Goal: Transaction & Acquisition: Purchase product/service

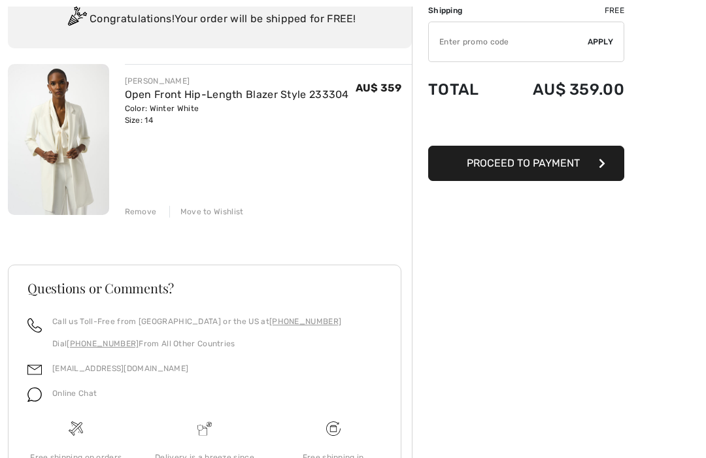
scroll to position [109, 0]
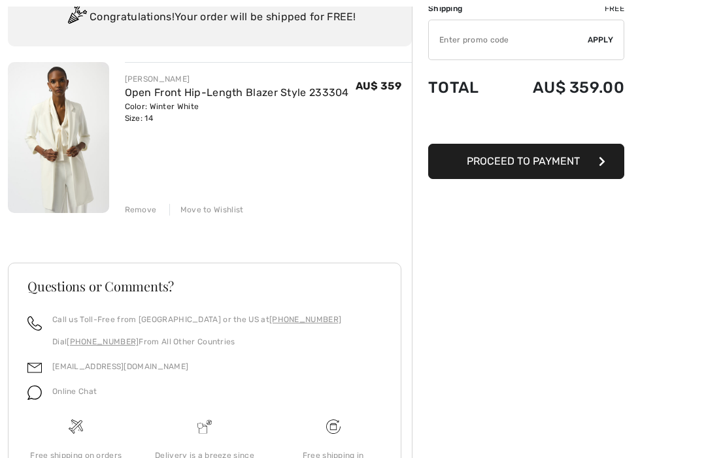
click at [66, 137] on img at bounding box center [58, 137] width 101 height 151
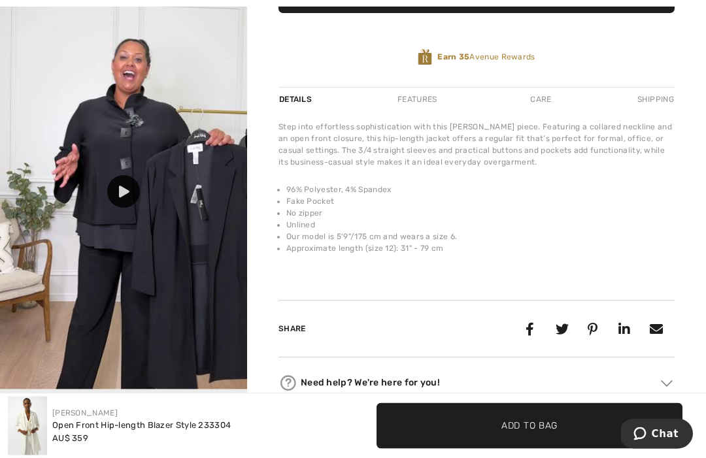
scroll to position [399, 0]
click at [126, 188] on icon at bounding box center [124, 192] width 10 height 12
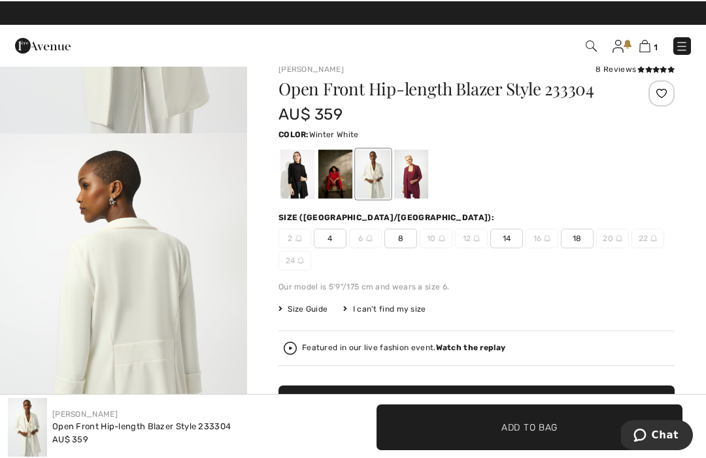
scroll to position [16, 0]
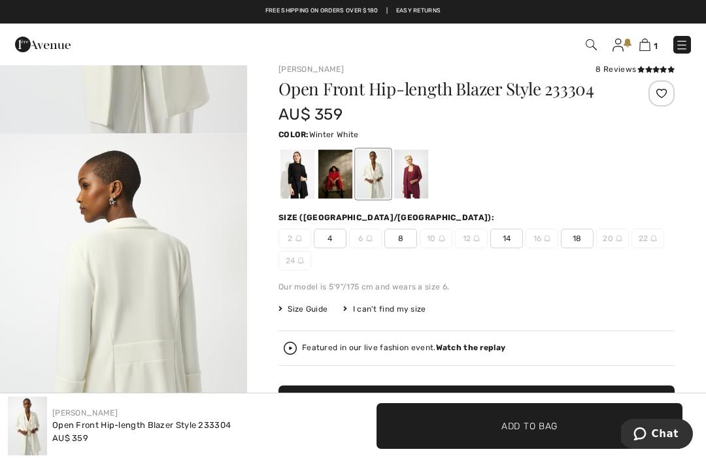
click at [412, 175] on div at bounding box center [411, 174] width 34 height 49
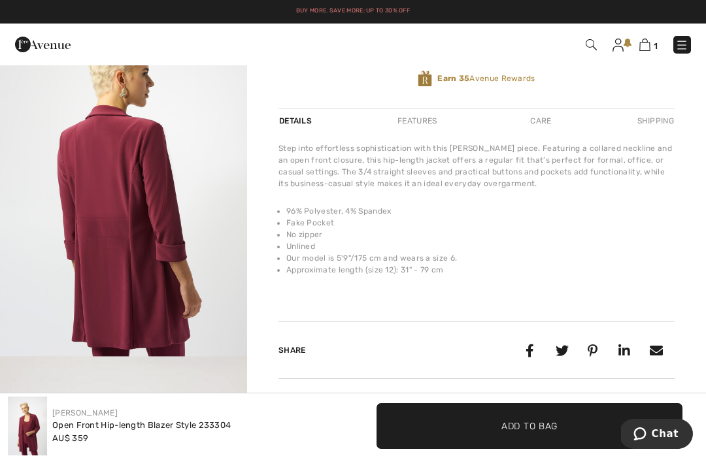
scroll to position [0, 0]
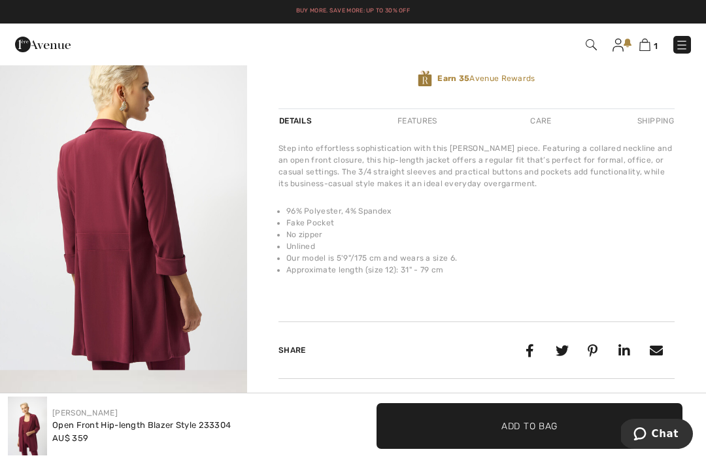
click at [647, 39] on img at bounding box center [644, 45] width 11 height 12
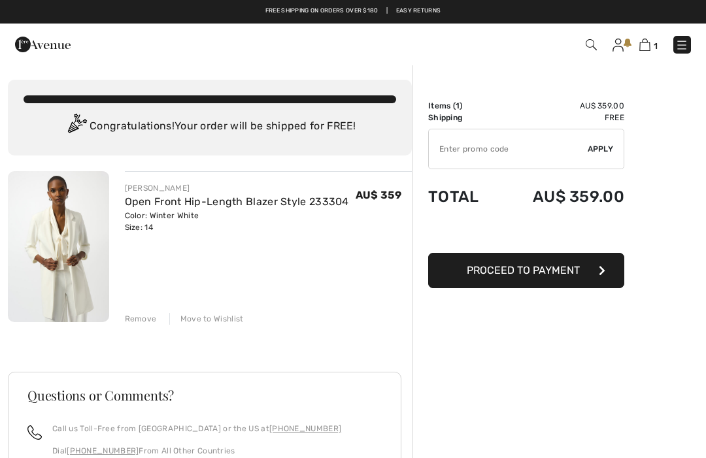
click at [73, 252] on img at bounding box center [58, 246] width 101 height 151
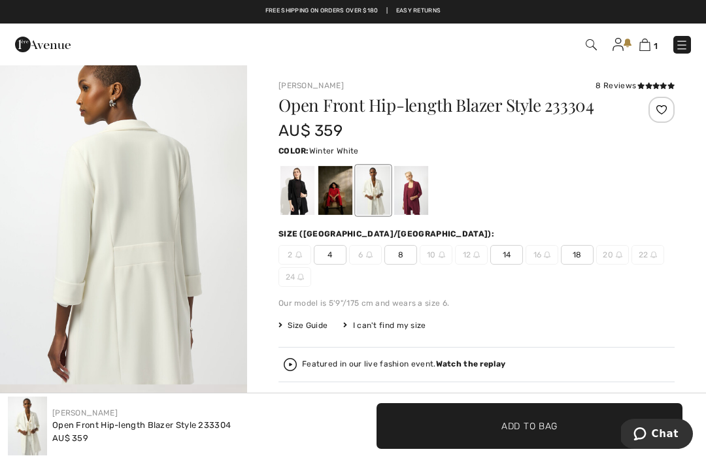
click at [384, 193] on div at bounding box center [373, 190] width 34 height 49
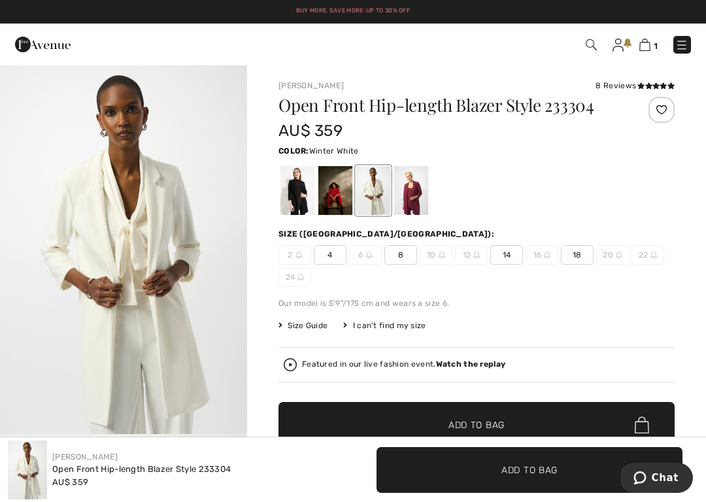
click at [678, 42] on img at bounding box center [681, 45] width 13 height 13
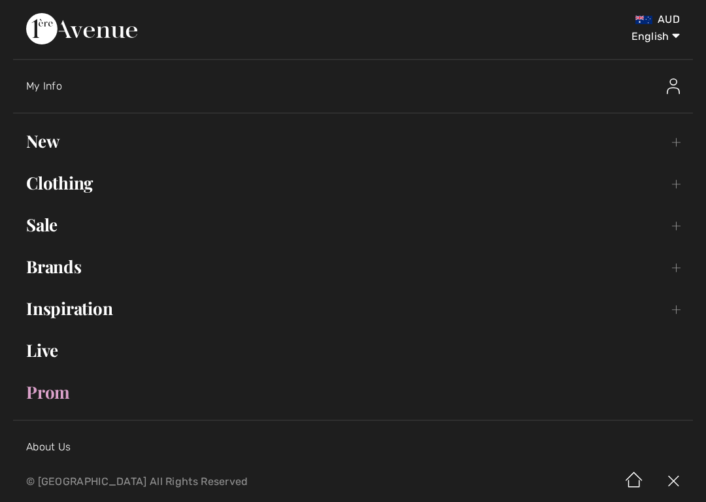
click at [681, 185] on link "Clothing Toggle submenu" at bounding box center [353, 183] width 680 height 29
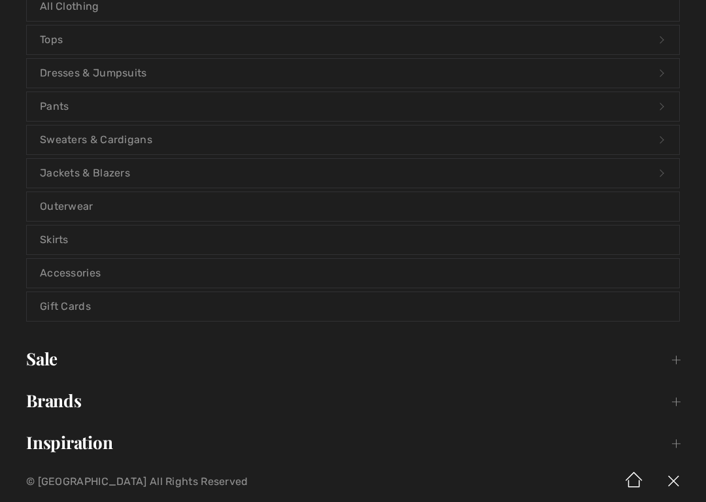
scroll to position [214, 0]
click at [81, 267] on link "Accessories" at bounding box center [353, 272] width 652 height 29
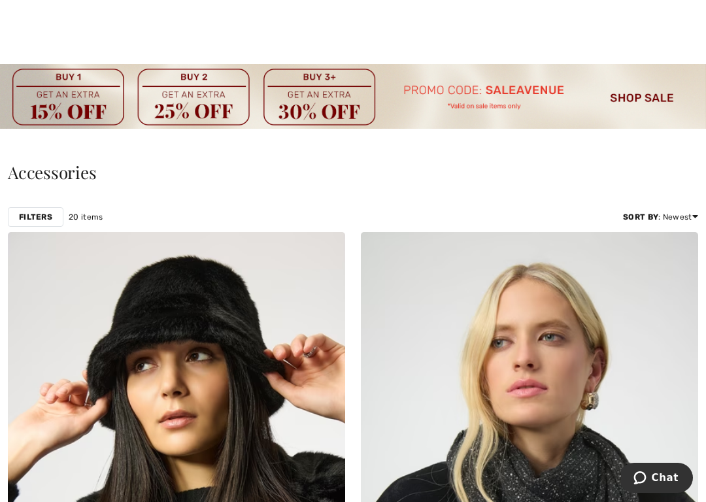
click at [633, 128] on img at bounding box center [353, 96] width 706 height 65
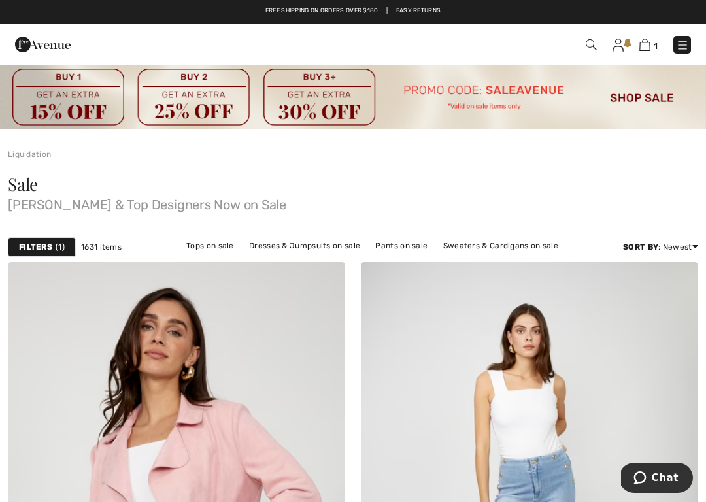
click at [682, 41] on img at bounding box center [682, 45] width 13 height 13
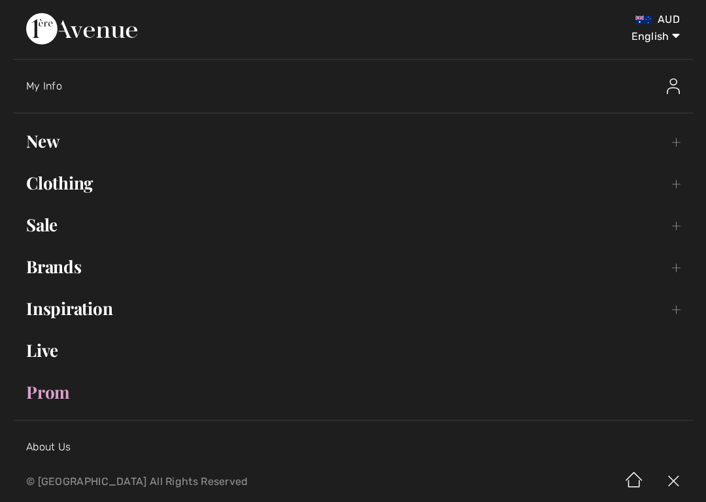
click at [675, 186] on link "Clothing Toggle submenu" at bounding box center [353, 183] width 680 height 29
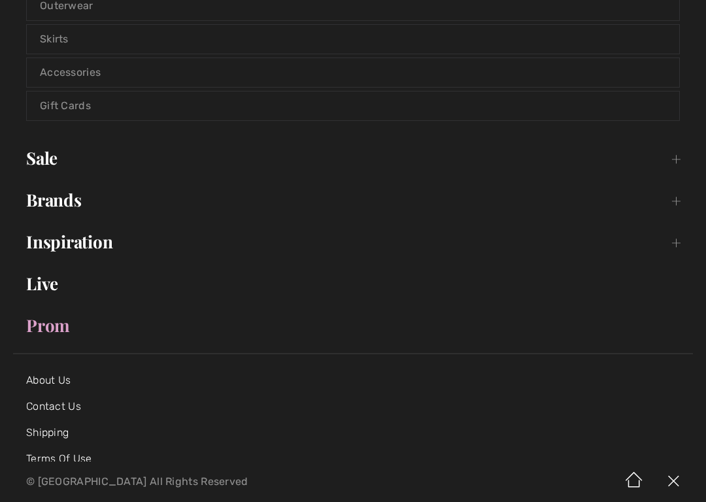
scroll to position [412, 0]
click at [673, 204] on link "Brands Open submenu" at bounding box center [353, 200] width 680 height 29
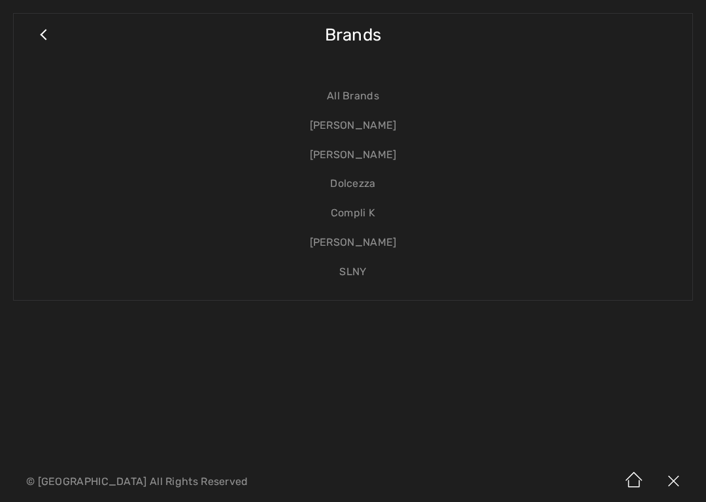
click at [356, 122] on link "[PERSON_NAME]" at bounding box center [353, 125] width 652 height 29
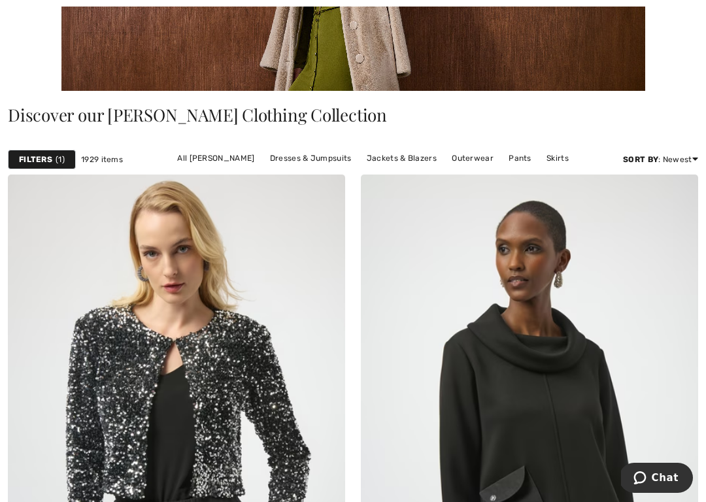
scroll to position [312, 0]
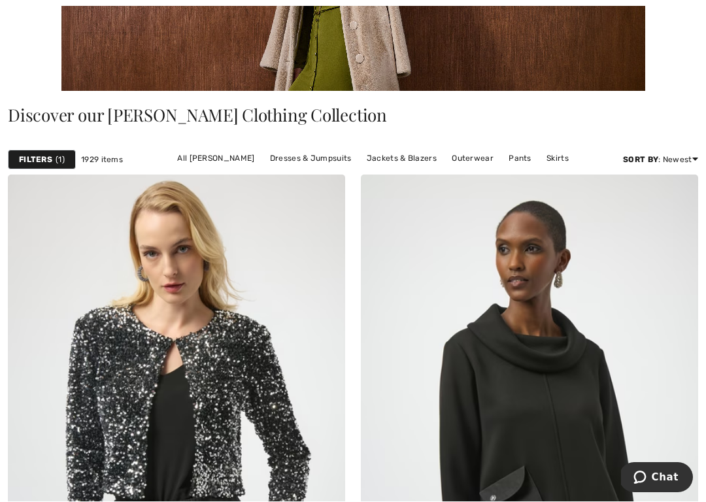
click at [466, 160] on link "Outerwear" at bounding box center [472, 158] width 55 height 17
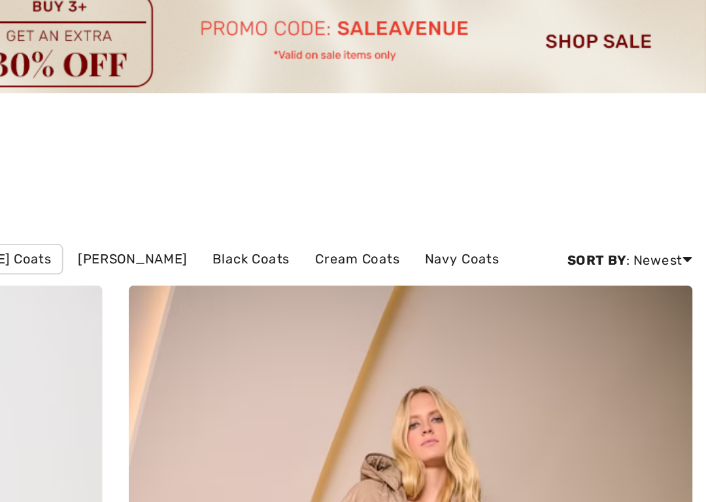
click at [466, 220] on link "Cream Coats" at bounding box center [497, 228] width 63 height 17
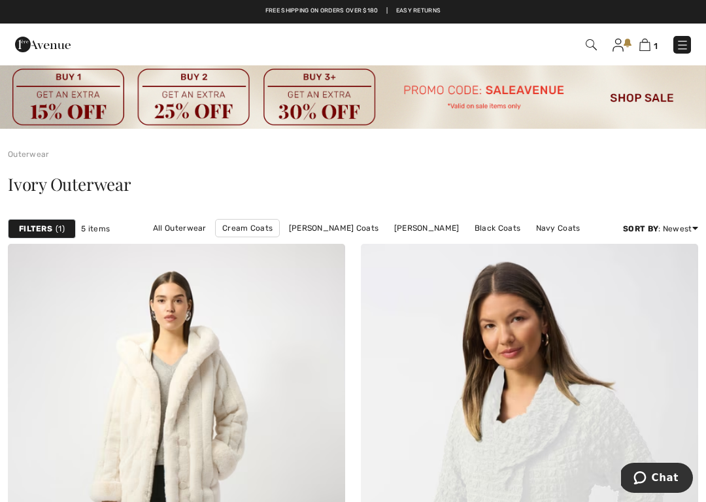
click at [595, 41] on img at bounding box center [591, 44] width 11 height 11
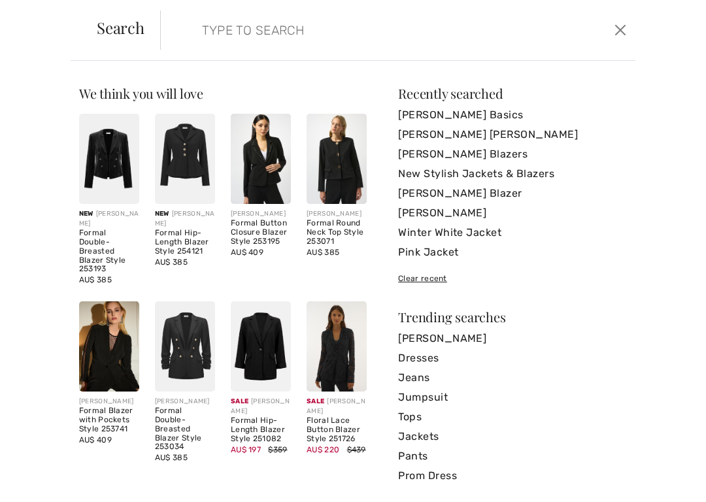
click at [218, 34] on input "search" at bounding box center [349, 29] width 314 height 39
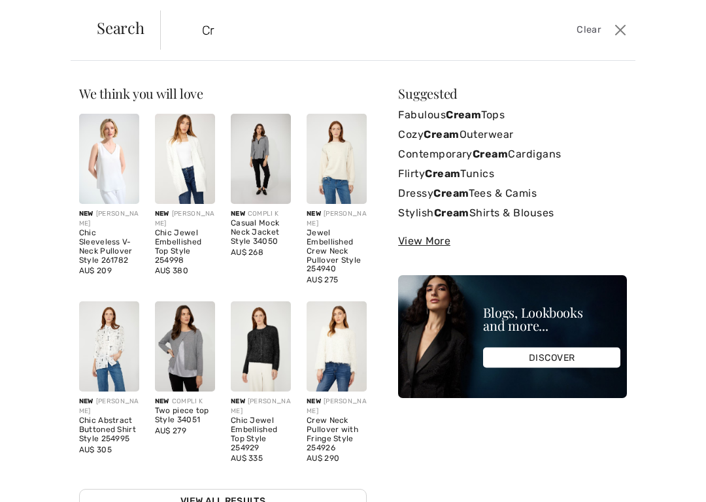
type input "C"
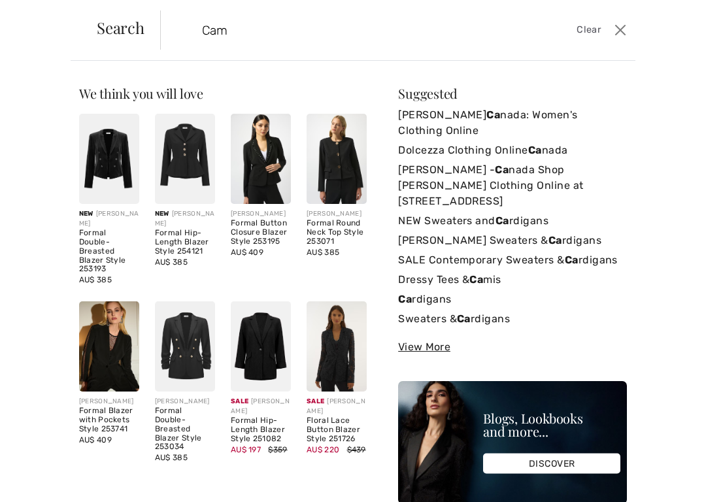
type input "Cami"
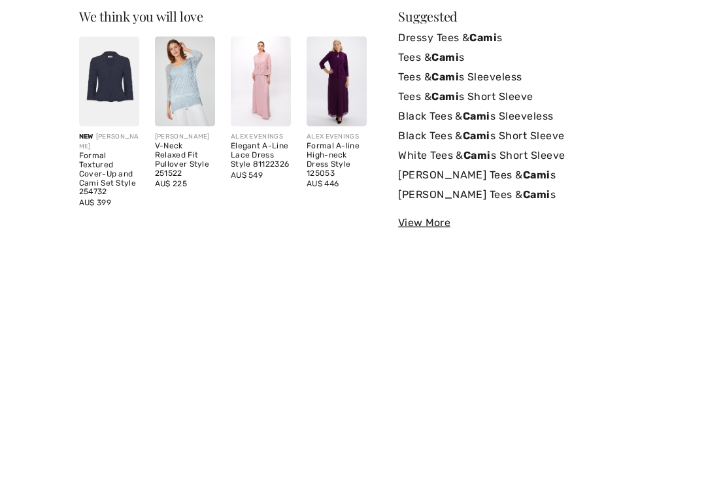
click at [523, 265] on strong "Cami" at bounding box center [536, 271] width 27 height 12
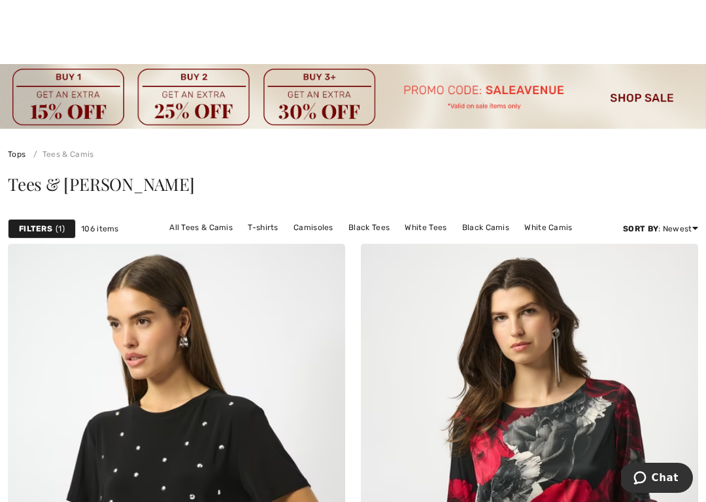
click at [43, 228] on strong "Filters" at bounding box center [35, 229] width 33 height 12
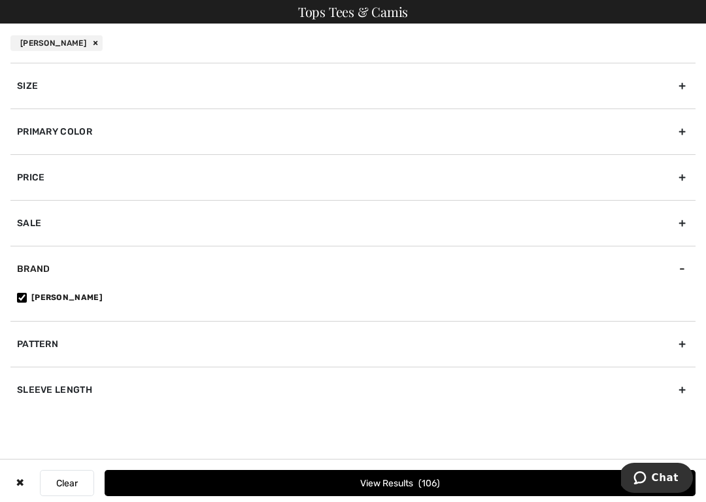
click at [680, 271] on div "Brand" at bounding box center [352, 269] width 685 height 46
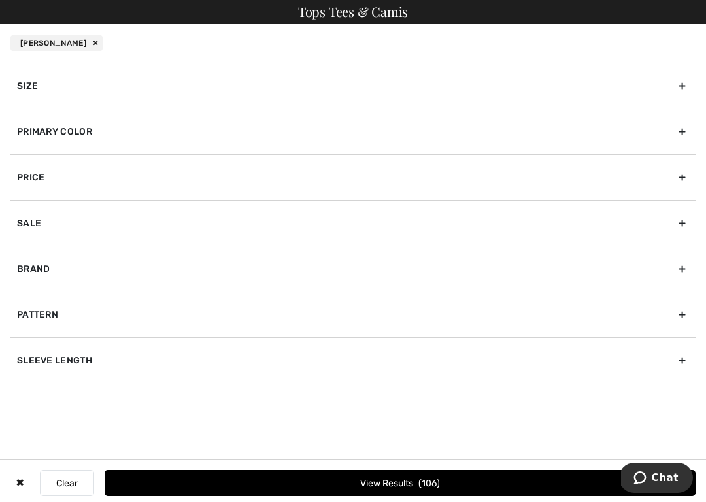
click at [677, 269] on div "Brand" at bounding box center [352, 269] width 685 height 46
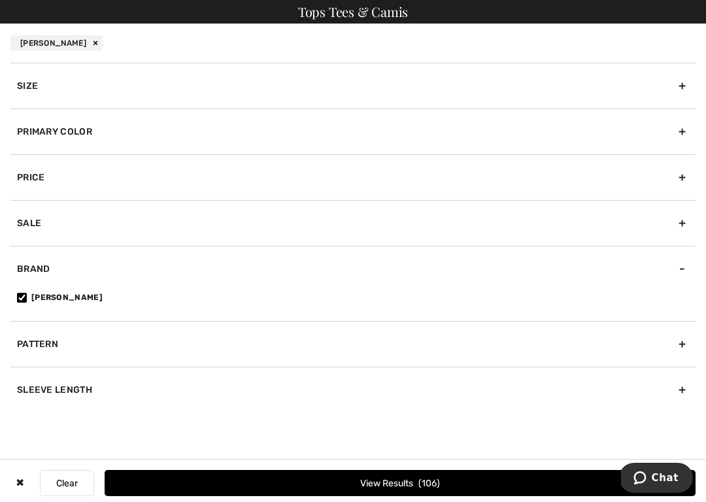
click at [688, 129] on div "Primary Color" at bounding box center [352, 132] width 685 height 46
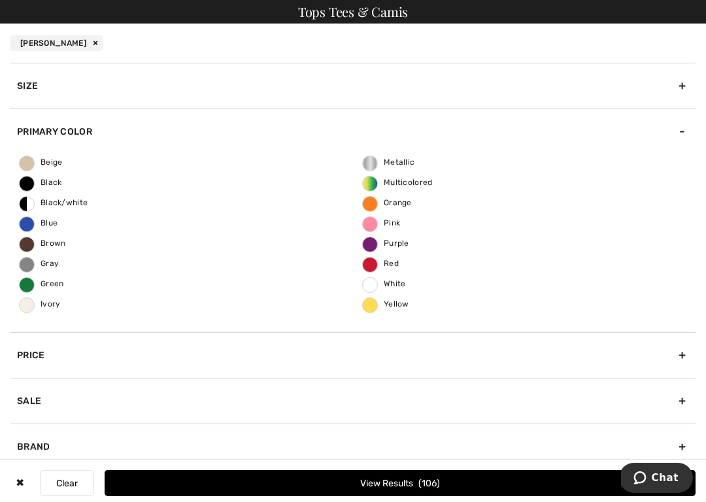
click at [391, 280] on span "White" at bounding box center [384, 283] width 43 height 9
click at [0, 0] on input "White" at bounding box center [0, 0] width 0 height 0
click at [397, 488] on button "View Results 6" at bounding box center [400, 483] width 591 height 26
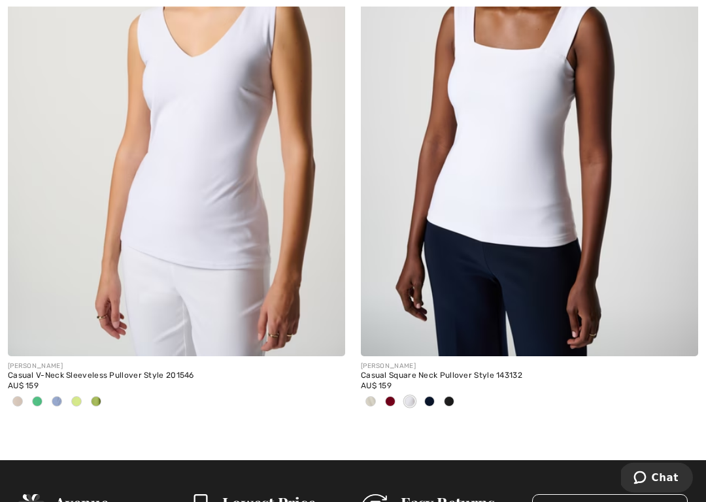
scroll to position [1565, 0]
click at [408, 401] on span at bounding box center [410, 401] width 10 height 10
click at [555, 236] on img at bounding box center [529, 103] width 337 height 506
click at [538, 234] on img at bounding box center [529, 103] width 337 height 506
click at [518, 267] on img at bounding box center [529, 103] width 337 height 506
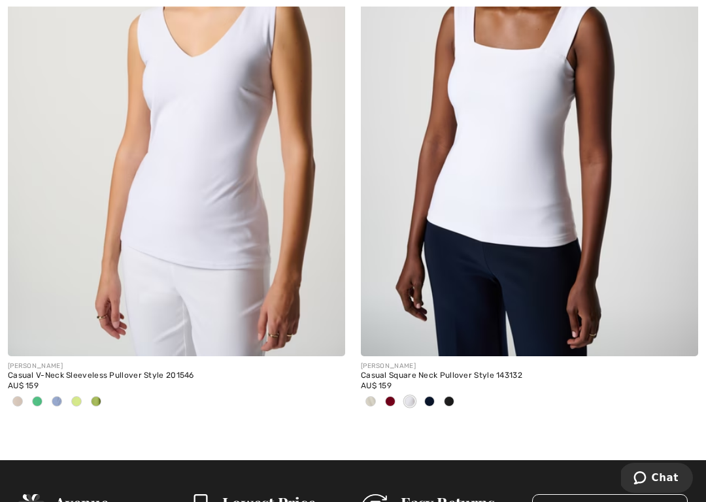
click at [490, 328] on img at bounding box center [529, 103] width 337 height 506
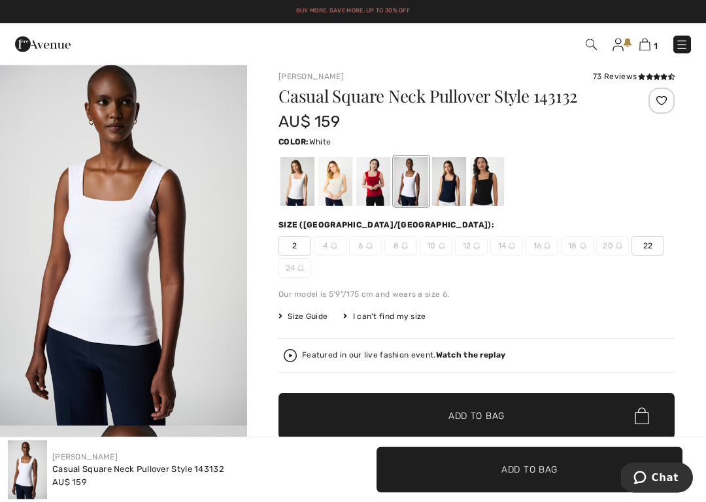
scroll to position [10, 0]
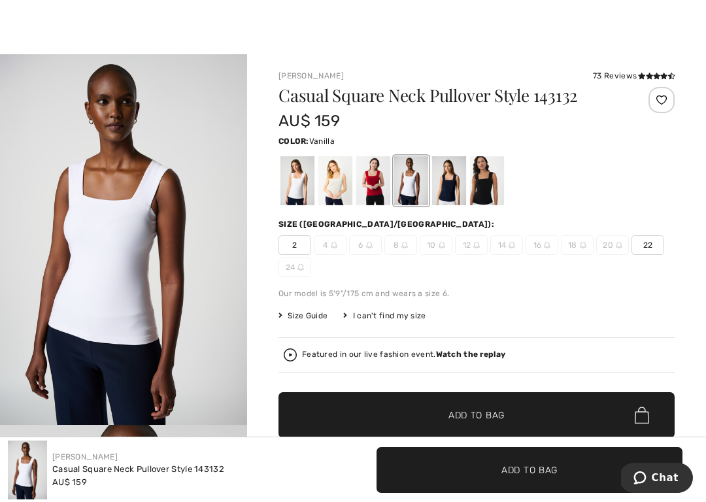
click at [299, 179] on div at bounding box center [297, 180] width 34 height 49
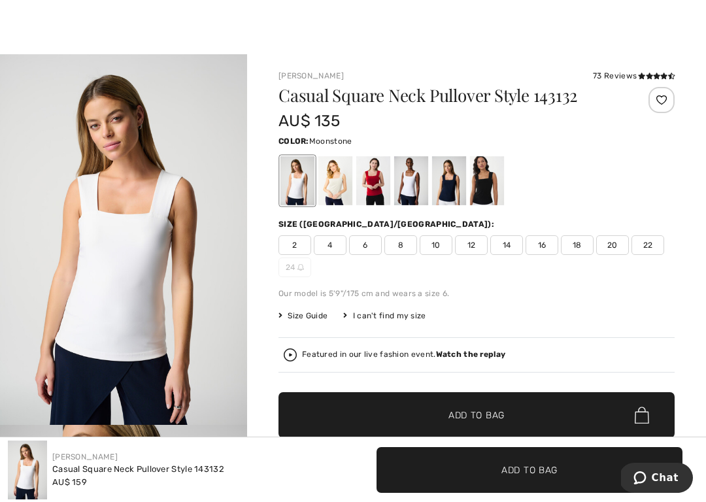
click at [337, 182] on div at bounding box center [335, 180] width 34 height 49
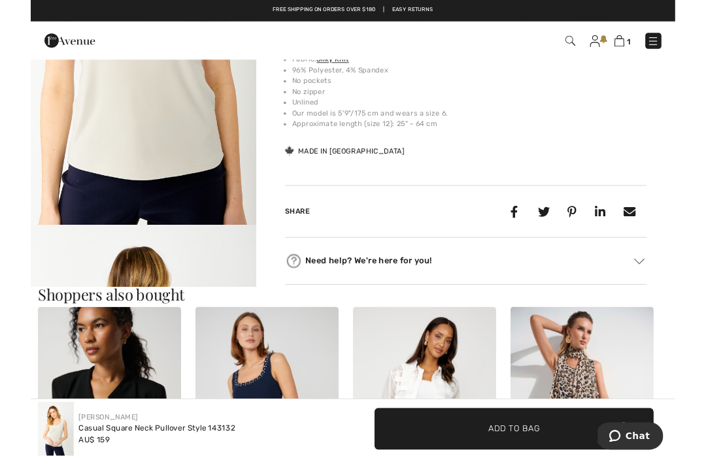
scroll to position [0, 0]
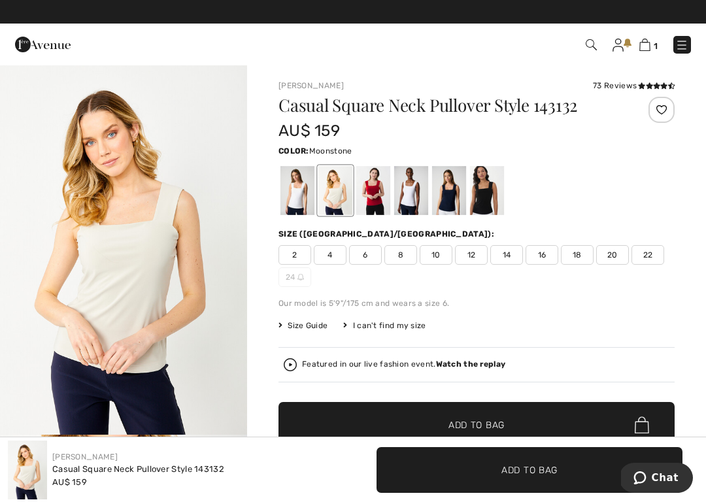
click at [450, 60] on div "1 Checkout 73 reviews" at bounding box center [353, 45] width 706 height 42
click at [697, 210] on div "Joseph Ribkoff 73 Reviews 73 Reviews Casual Square Neck Pullover Style 143132 A…" at bounding box center [476, 468] width 459 height 809
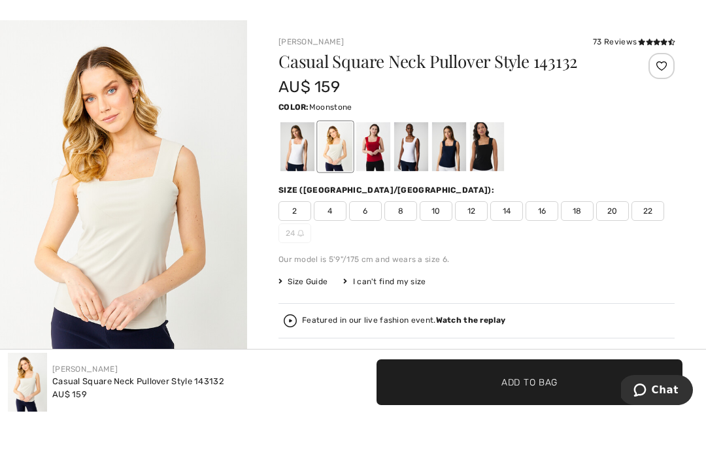
scroll to position [44, 0]
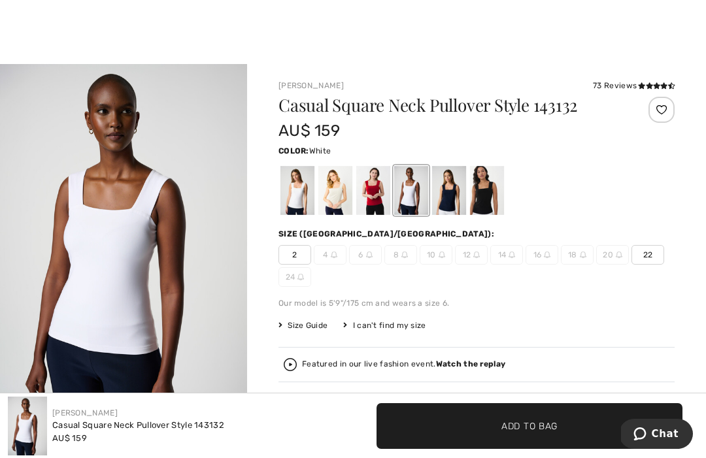
scroll to position [44, 0]
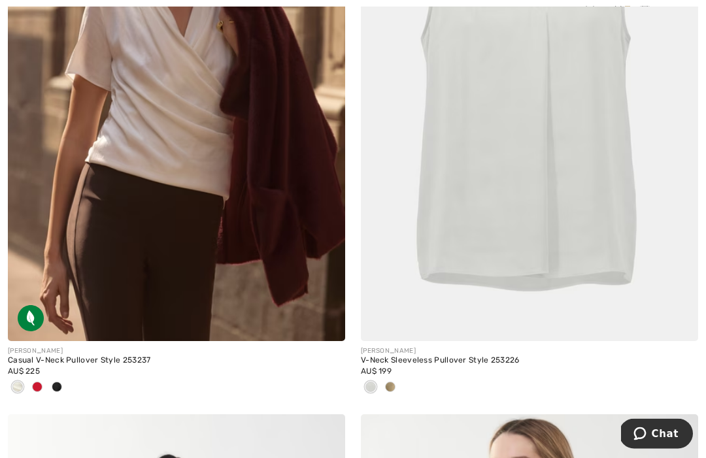
scroll to position [428, 0]
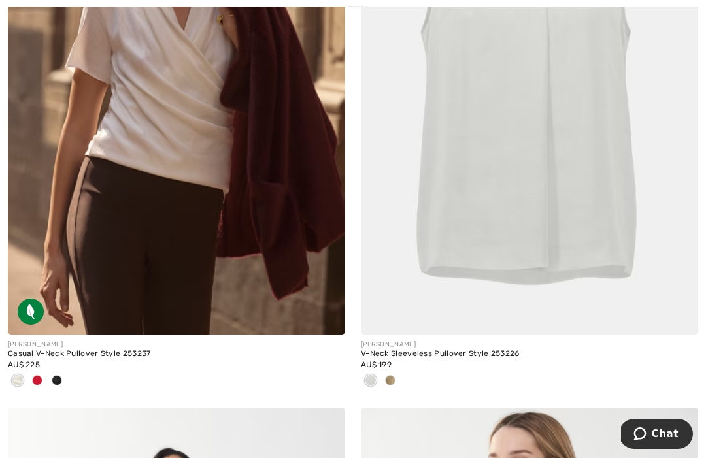
click at [139, 354] on div "Casual V-Neck Pullover Style 253237" at bounding box center [176, 354] width 337 height 9
click at [80, 357] on div "Casual V-Neck Pullover Style 253237" at bounding box center [176, 354] width 337 height 9
click at [177, 253] on img at bounding box center [176, 82] width 337 height 506
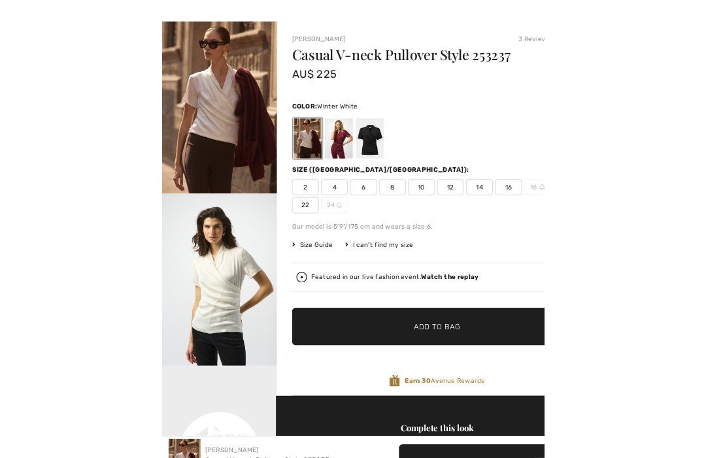
scroll to position [49, 0]
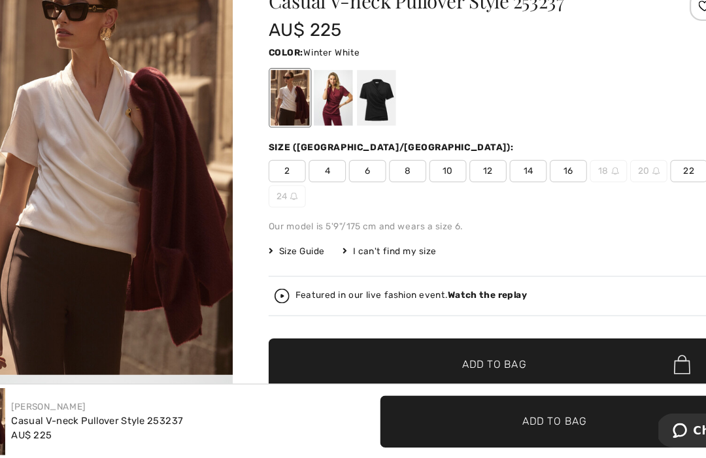
click at [278, 271] on span "Size Guide" at bounding box center [302, 277] width 49 height 12
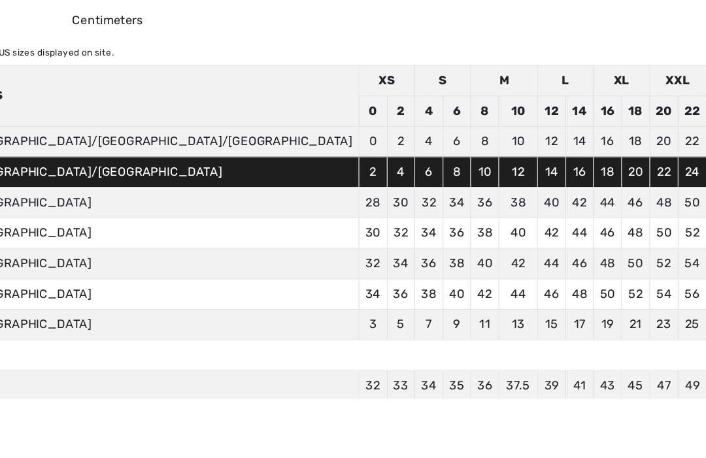
click at [425, 354] on td at bounding box center [355, 367] width 695 height 27
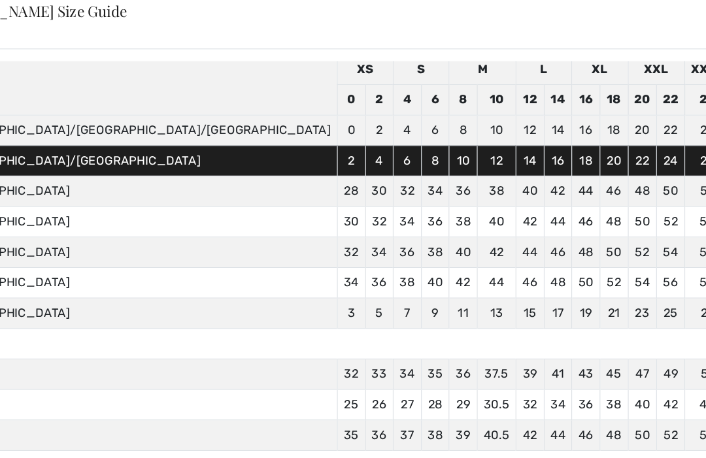
scroll to position [0, 0]
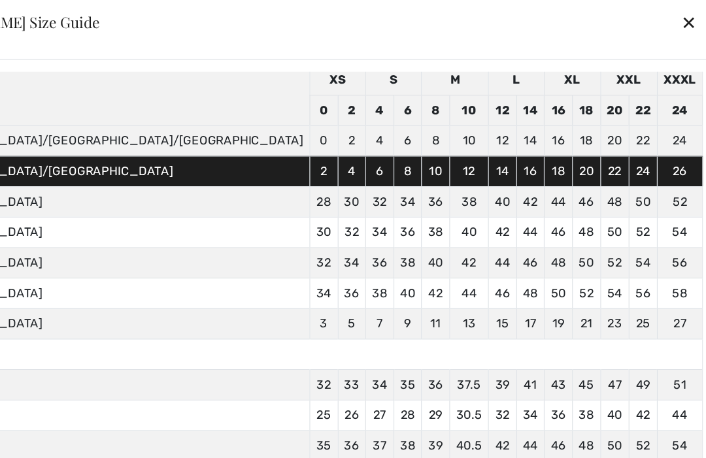
click at [684, 14] on div "✕" at bounding box center [691, 19] width 14 height 27
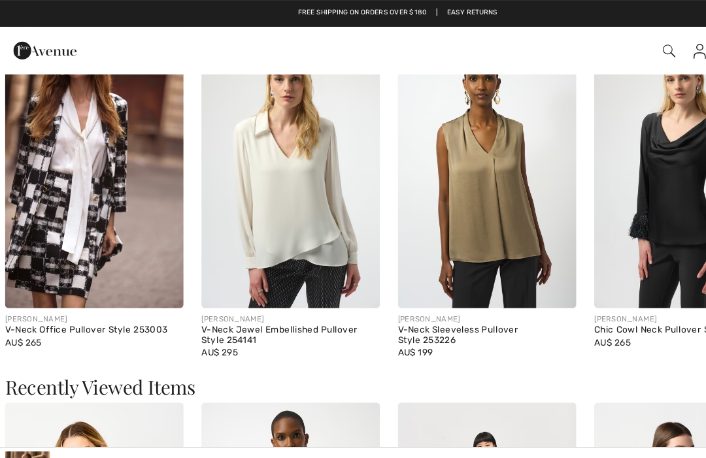
scroll to position [1558, 0]
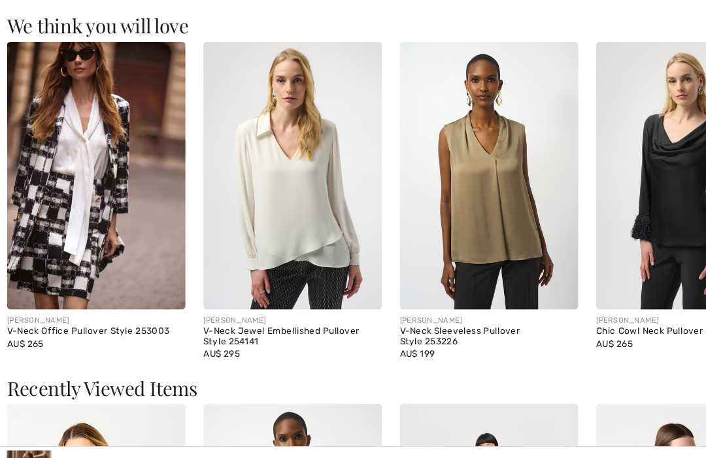
click at [133, 291] on div "V-Neck Office Pullover Style 253003" at bounding box center [86, 292] width 157 height 9
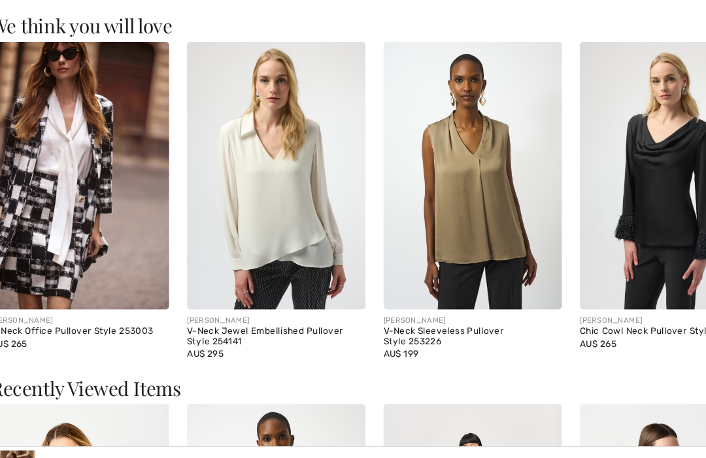
click at [63, 186] on img at bounding box center [86, 154] width 157 height 235
